Goal: Task Accomplishment & Management: Complete application form

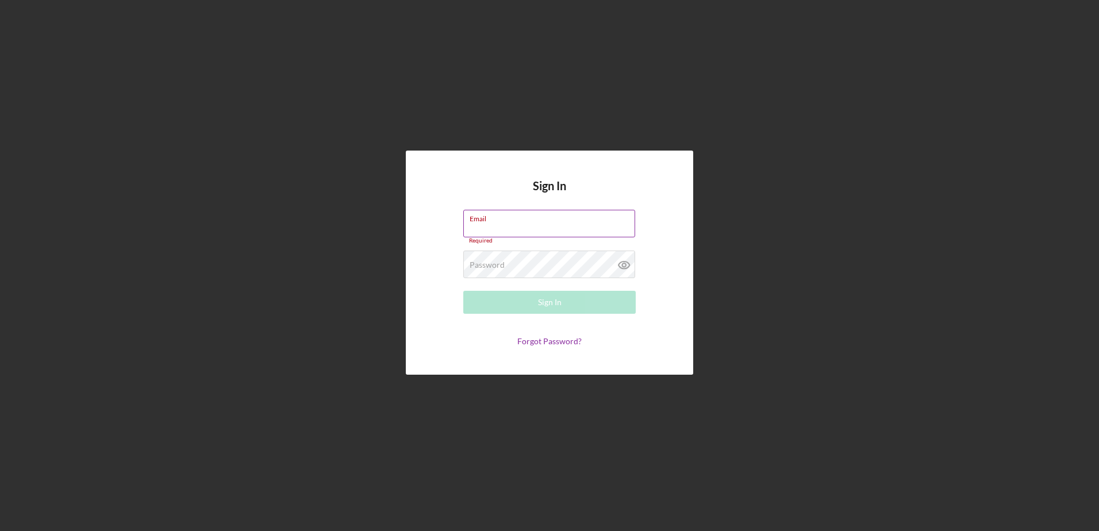
click at [497, 225] on div "Email Required" at bounding box center [549, 227] width 172 height 34
click at [520, 224] on input "Email" at bounding box center [549, 224] width 172 height 28
type input "[PERSON_NAME][EMAIL_ADDRESS][PERSON_NAME][DOMAIN_NAME]"
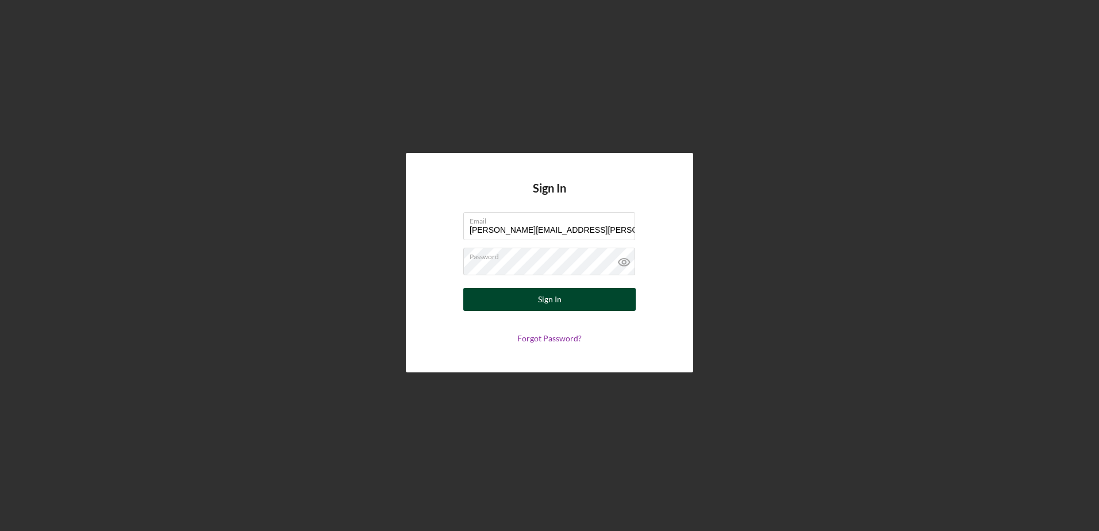
click at [574, 297] on button "Sign In" at bounding box center [549, 299] width 172 height 23
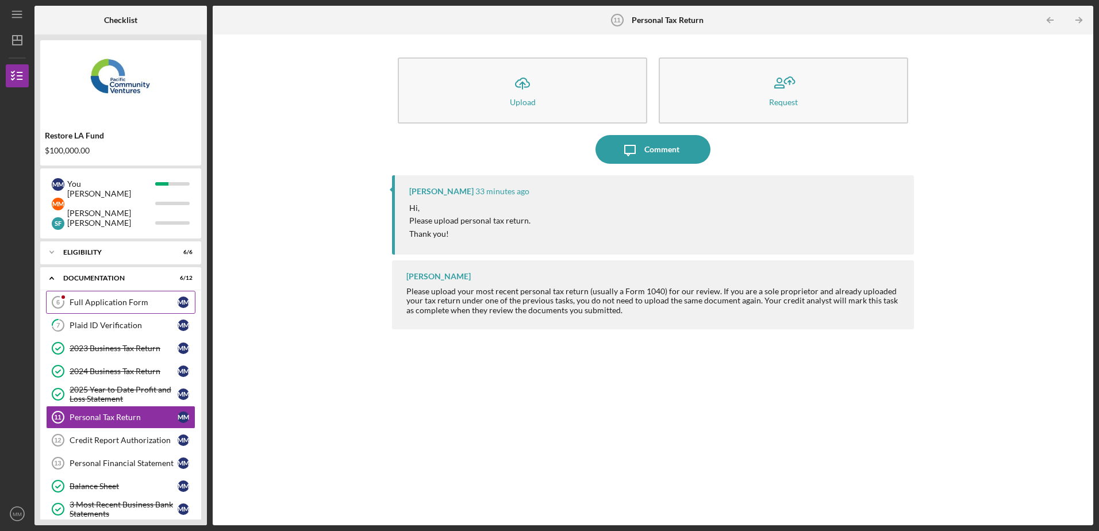
drag, startPoint x: 130, startPoint y: 307, endPoint x: 158, endPoint y: 307, distance: 28.2
click at [130, 307] on link "Full Application Form 6 Full Application Form M M" at bounding box center [120, 302] width 149 height 23
